Goal: Find contact information: Find contact information

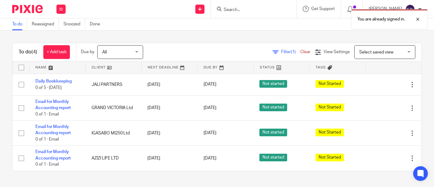
click at [245, 9] on div "You are already signed in." at bounding box center [322, 17] width 211 height 23
click at [221, 8] on div "You are already signed in." at bounding box center [322, 17] width 211 height 23
click at [220, 8] on div "You are already signed in." at bounding box center [322, 17] width 211 height 23
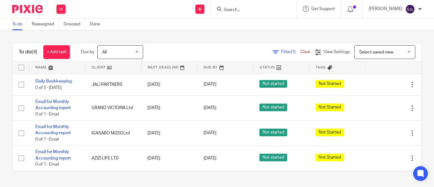
click at [227, 9] on input "Search" at bounding box center [250, 9] width 55 height 5
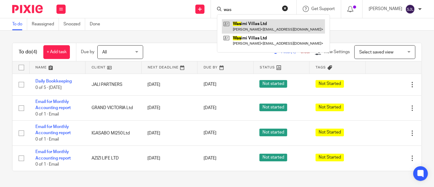
type input "was"
click at [267, 24] on link at bounding box center [273, 26] width 103 height 14
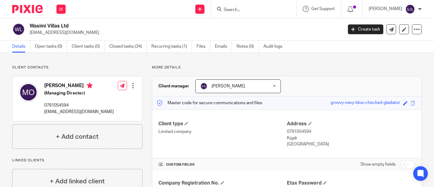
scroll to position [92, 0]
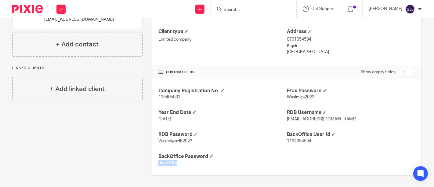
drag, startPoint x: 179, startPoint y: 160, endPoint x: 150, endPoint y: 170, distance: 31.3
click at [150, 170] on div "More details Client manager [PERSON_NAME] [PERSON_NAME] [PERSON_NAME] [PERSON_N…" at bounding box center [281, 74] width 279 height 203
copy span "0e7b13fa"
click at [167, 96] on span "119405833" at bounding box center [169, 97] width 22 height 4
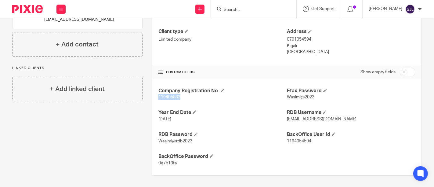
copy span "119405833"
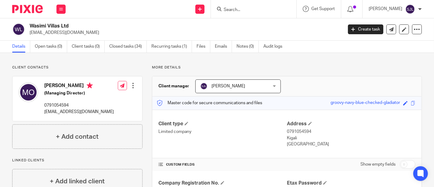
scroll to position [92, 0]
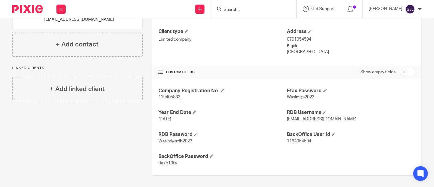
click at [166, 95] on span "119405833" at bounding box center [169, 97] width 22 height 4
click at [167, 95] on span "119405833" at bounding box center [169, 97] width 22 height 4
copy p "119405833"
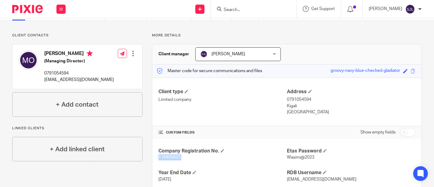
scroll to position [0, 0]
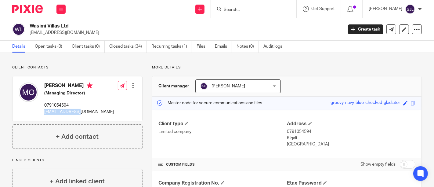
drag, startPoint x: 83, startPoint y: 115, endPoint x: 41, endPoint y: 124, distance: 42.6
click at [41, 121] on div "[PERSON_NAME] (Managing Director) 0791054594 [EMAIL_ADDRESS][DOMAIN_NAME] Edit …" at bounding box center [78, 98] width 130 height 45
copy p "[EMAIL_ADDRESS][DOMAIN_NAME]"
click at [57, 108] on p "0791054594" at bounding box center [79, 105] width 70 height 6
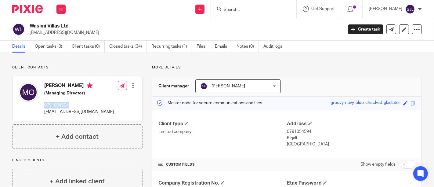
copy p "0791054594"
